Goal: Information Seeking & Learning: Learn about a topic

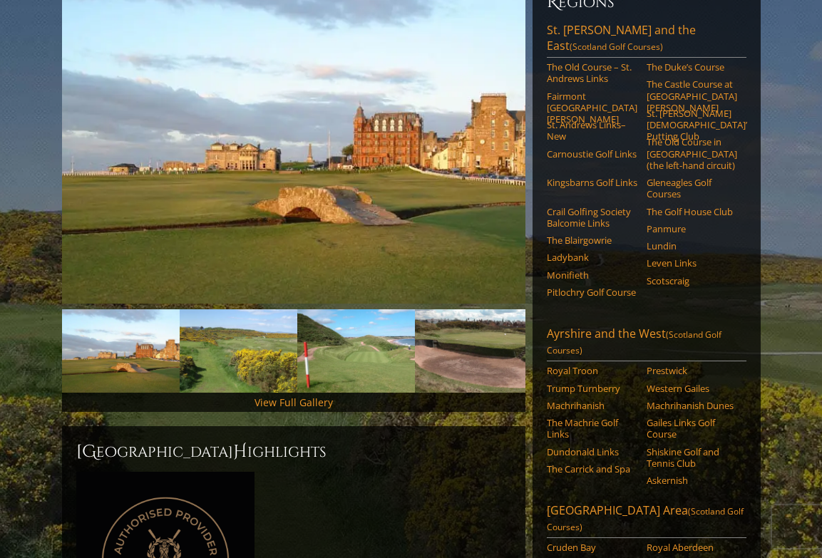
scroll to position [202, 0]
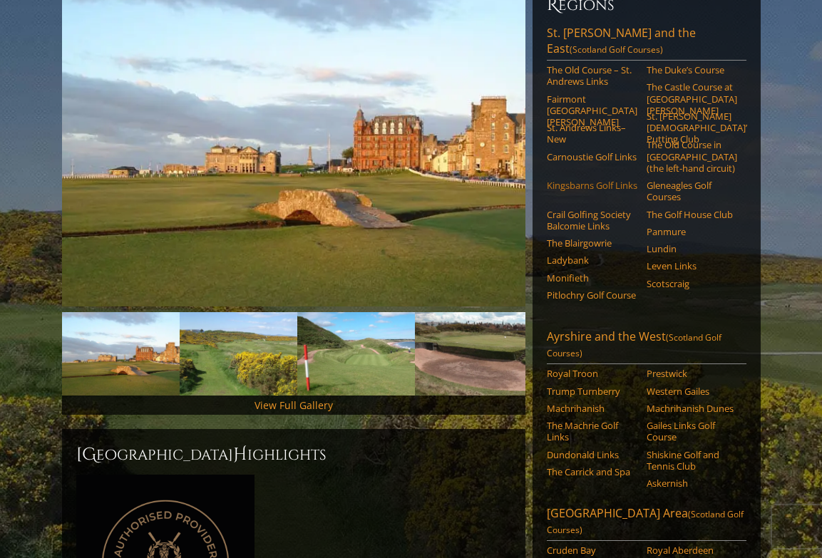
click at [571, 180] on link "Kingsbarns Golf Links" at bounding box center [592, 185] width 91 height 11
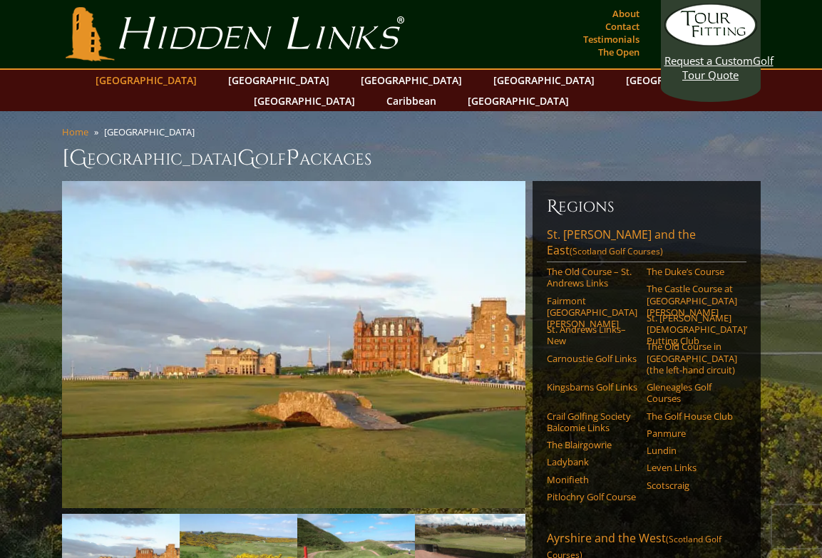
click at [191, 80] on link "[GEOGRAPHIC_DATA]" at bounding box center [145, 80] width 115 height 21
click at [186, 78] on link "[GEOGRAPHIC_DATA]" at bounding box center [145, 80] width 115 height 21
